Goal: Information Seeking & Learning: Learn about a topic

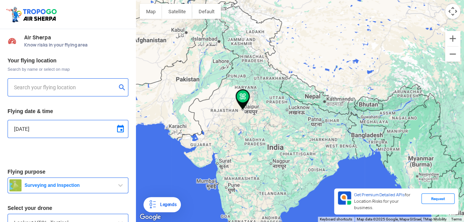
click at [112, 168] on div "Your flying location Search by name or select on map Flying date & time [DATE] …" at bounding box center [68, 157] width 136 height 208
type input "[STREET_ADDRESS][PERSON_NAME][PERSON_NAME][PERSON_NAME]"
click at [110, 162] on div "Your flying location Search by name or select on map s [STREET_ADDRESS][PERSON_…" at bounding box center [68, 157] width 136 height 208
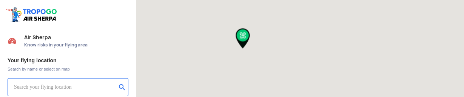
type input "[STREET_ADDRESS][PERSON_NAME][PERSON_NAME][PERSON_NAME]"
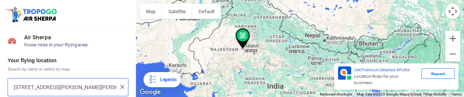
click at [76, 87] on input "s 155, Deepak Colony, Adarsh Bazar, Barkat Nagar, Tonk Phatak, Jaipur, Rajastha…" at bounding box center [65, 87] width 102 height 9
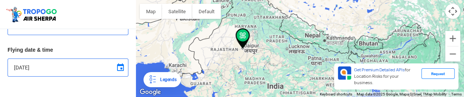
scroll to position [29, 0]
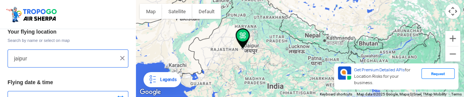
click at [62, 56] on input "jaipur" at bounding box center [65, 58] width 102 height 9
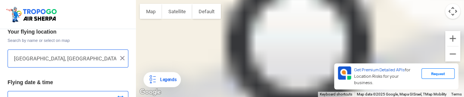
type input "11, Mahadev Nagar, Durgapura, Jaipur, Rajasthan 302018, India"
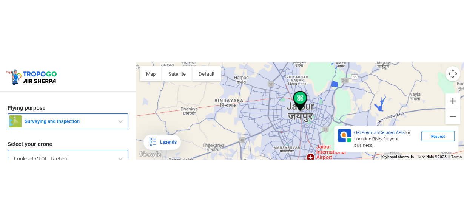
scroll to position [127, 0]
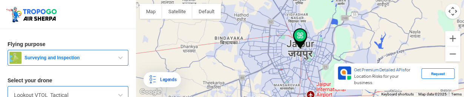
click at [68, 57] on span "Surveying and Inspection" at bounding box center [69, 58] width 94 height 6
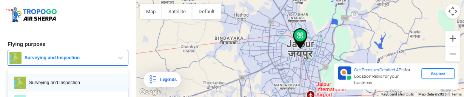
click at [60, 79] on span "Surveying and Inspection" at bounding box center [74, 83] width 96 height 12
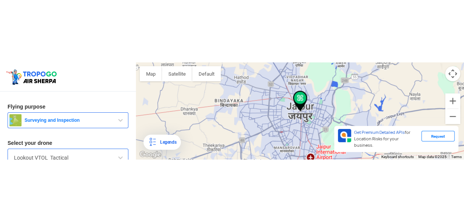
scroll to position [38, 0]
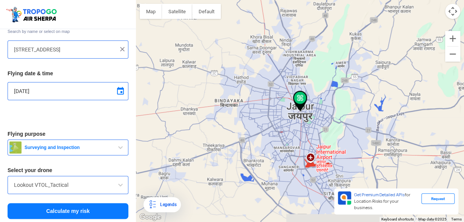
click at [23, 12] on img at bounding box center [33, 14] width 54 height 17
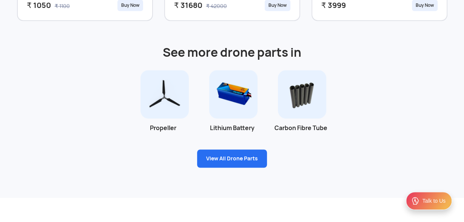
scroll to position [526, 0]
